Goal: Check status: Check status

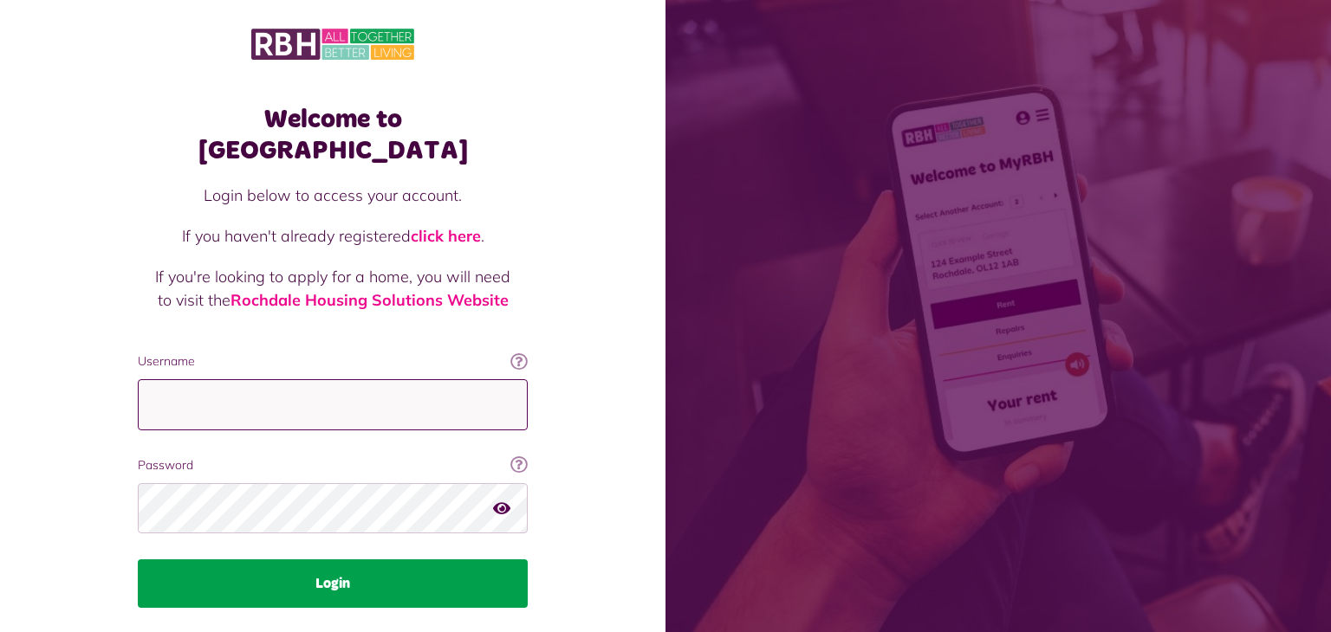
type input "**********"
click at [344, 560] on button "Login" at bounding box center [333, 584] width 390 height 49
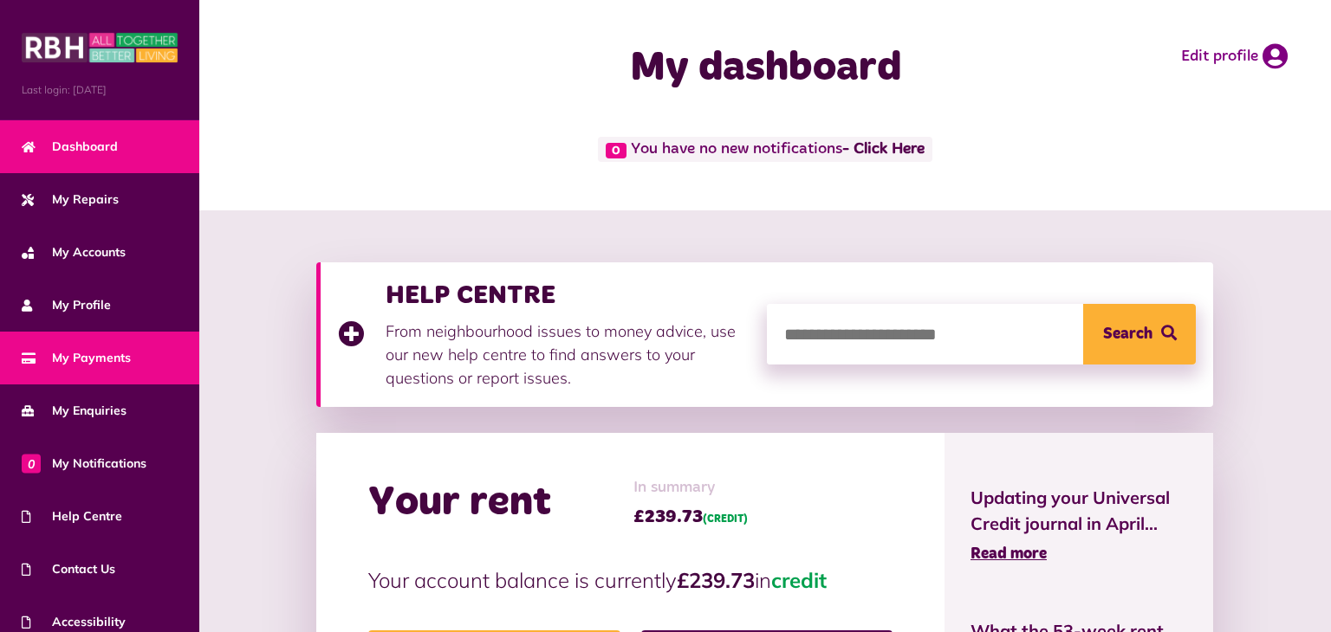
click at [135, 356] on link "My Payments" at bounding box center [99, 358] width 199 height 53
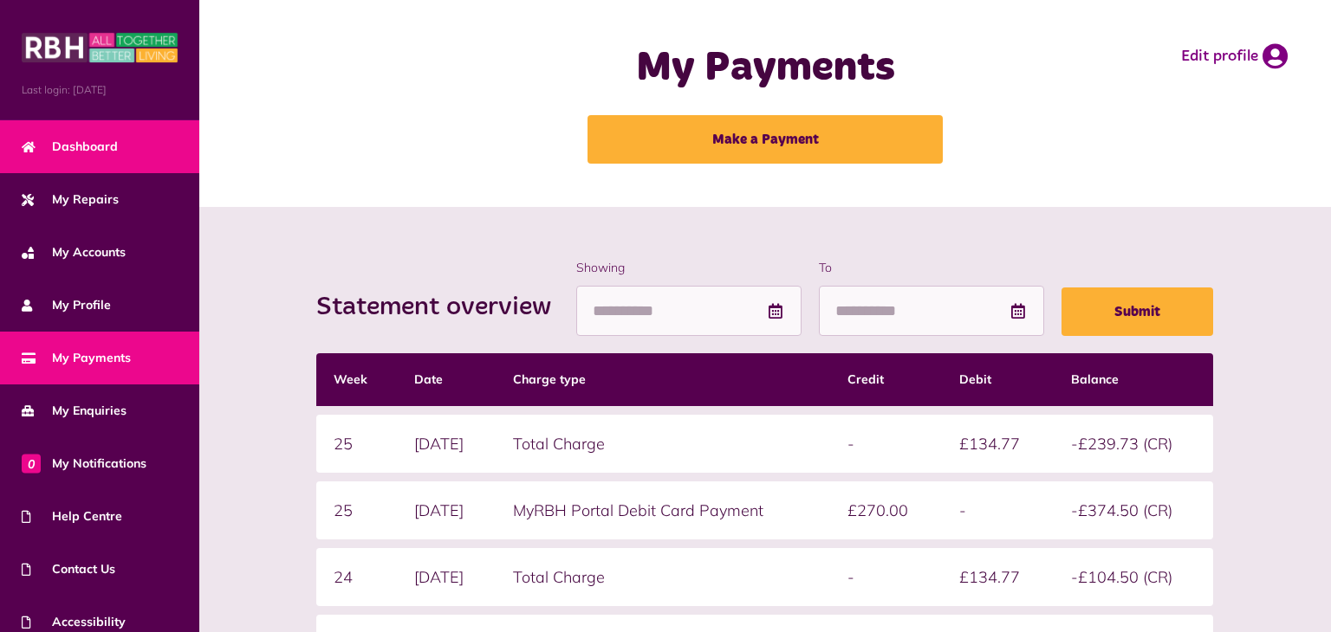
click at [161, 146] on link "Dashboard" at bounding box center [99, 146] width 199 height 53
